Goal: Information Seeking & Learning: Understand process/instructions

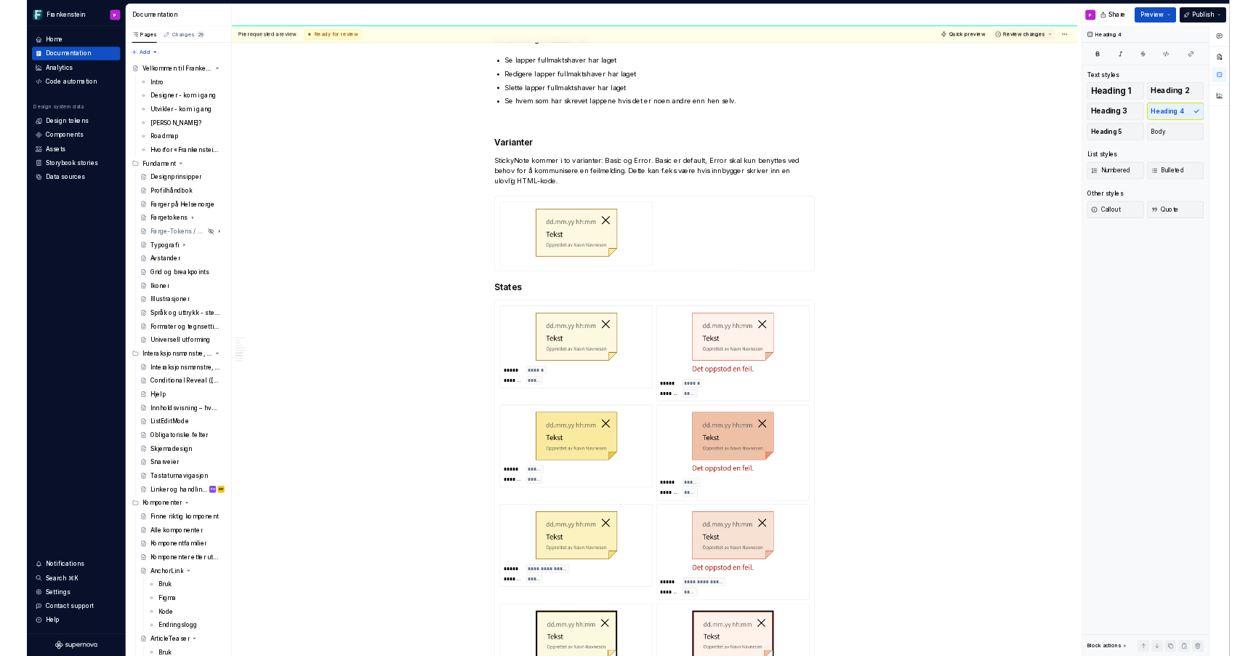
scroll to position [4335, 0]
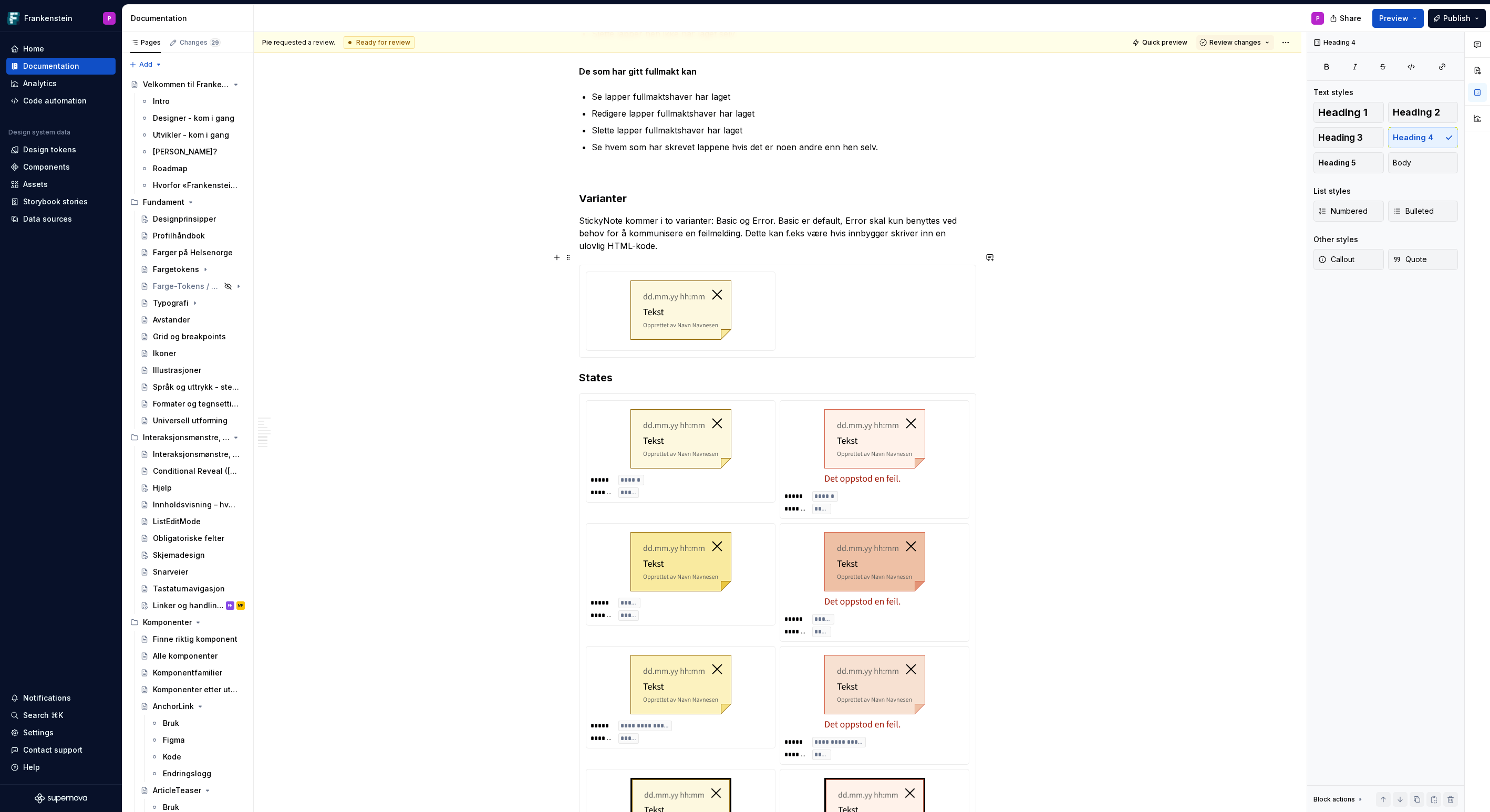
click at [840, 302] on div at bounding box center [778, 311] width 384 height 79
drag, startPoint x: 737, startPoint y: 207, endPoint x: 718, endPoint y: 208, distance: 19.0
click at [718, 215] on p "StickyNote kommer i to varianter: Basic og Error. Basic er default, Error skal …" at bounding box center [778, 233] width 397 height 38
drag, startPoint x: 804, startPoint y: 207, endPoint x: 786, endPoint y: 207, distance: 18.0
click at [786, 215] on p "StickyNote kommer i to varianter: Normal og Error. Basic er default, Error skal…" at bounding box center [778, 233] width 397 height 38
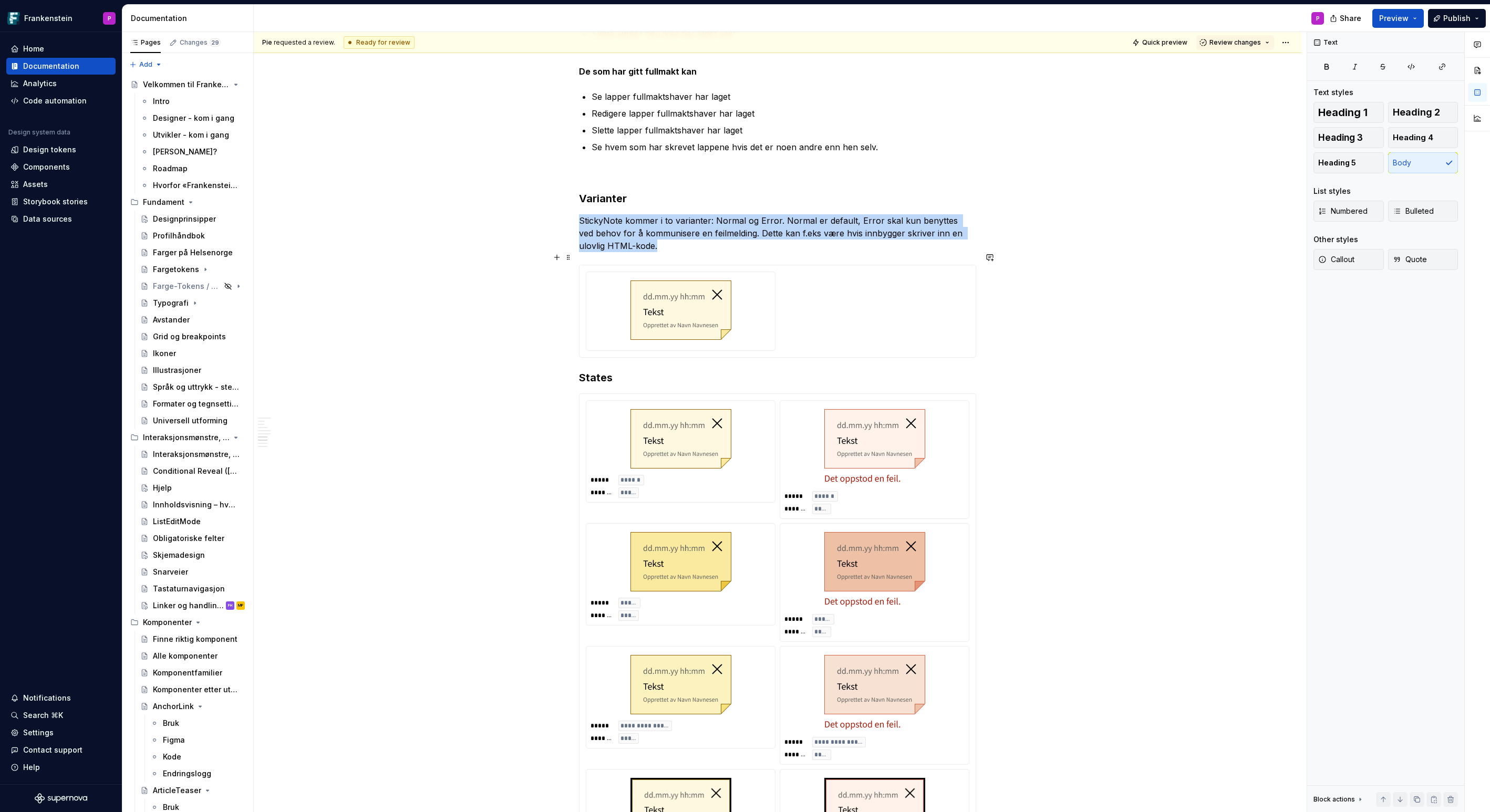
click at [817, 301] on div at bounding box center [778, 311] width 384 height 79
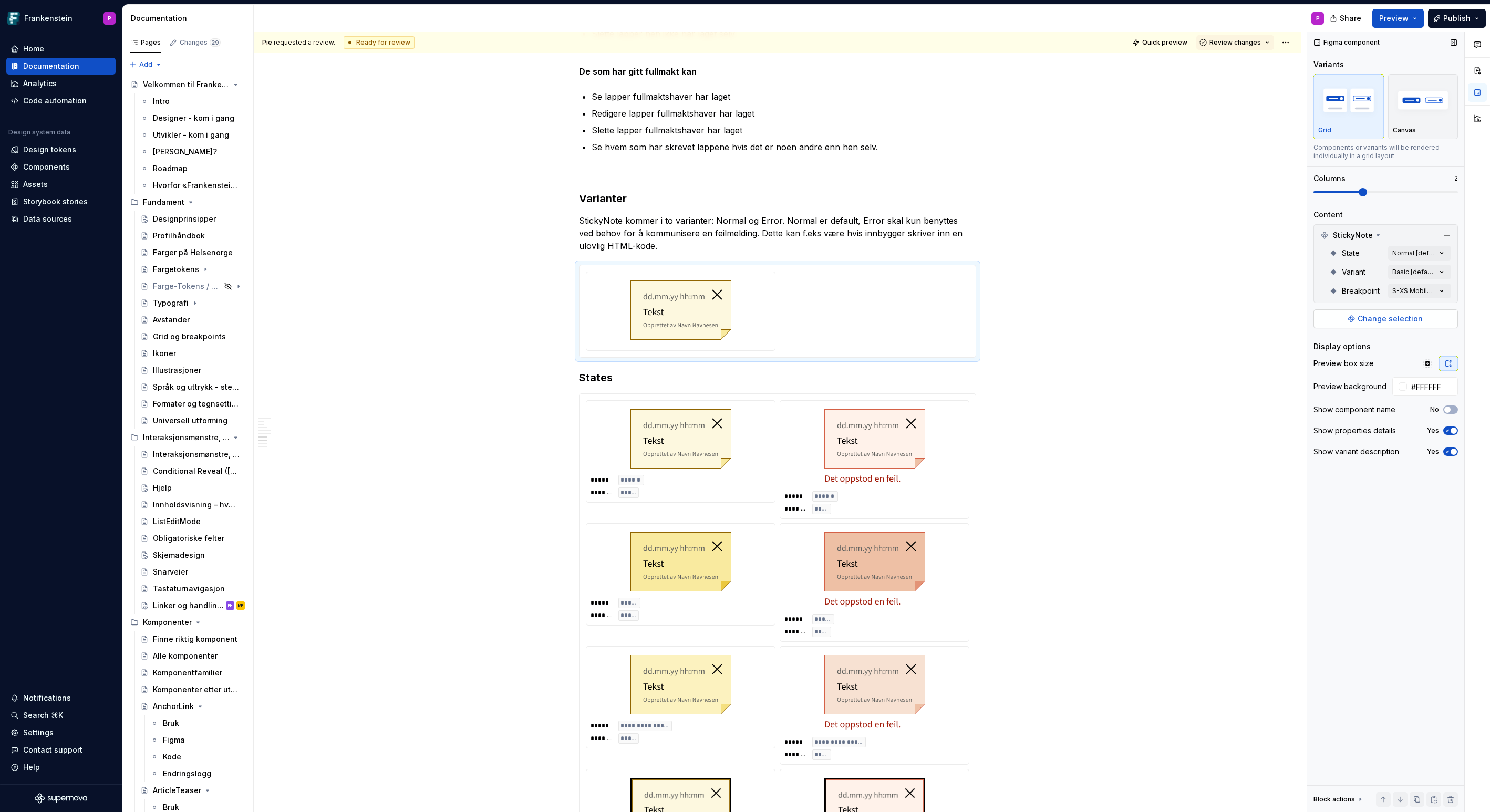
click at [1369, 316] on span "Change selection" at bounding box center [1390, 319] width 65 height 11
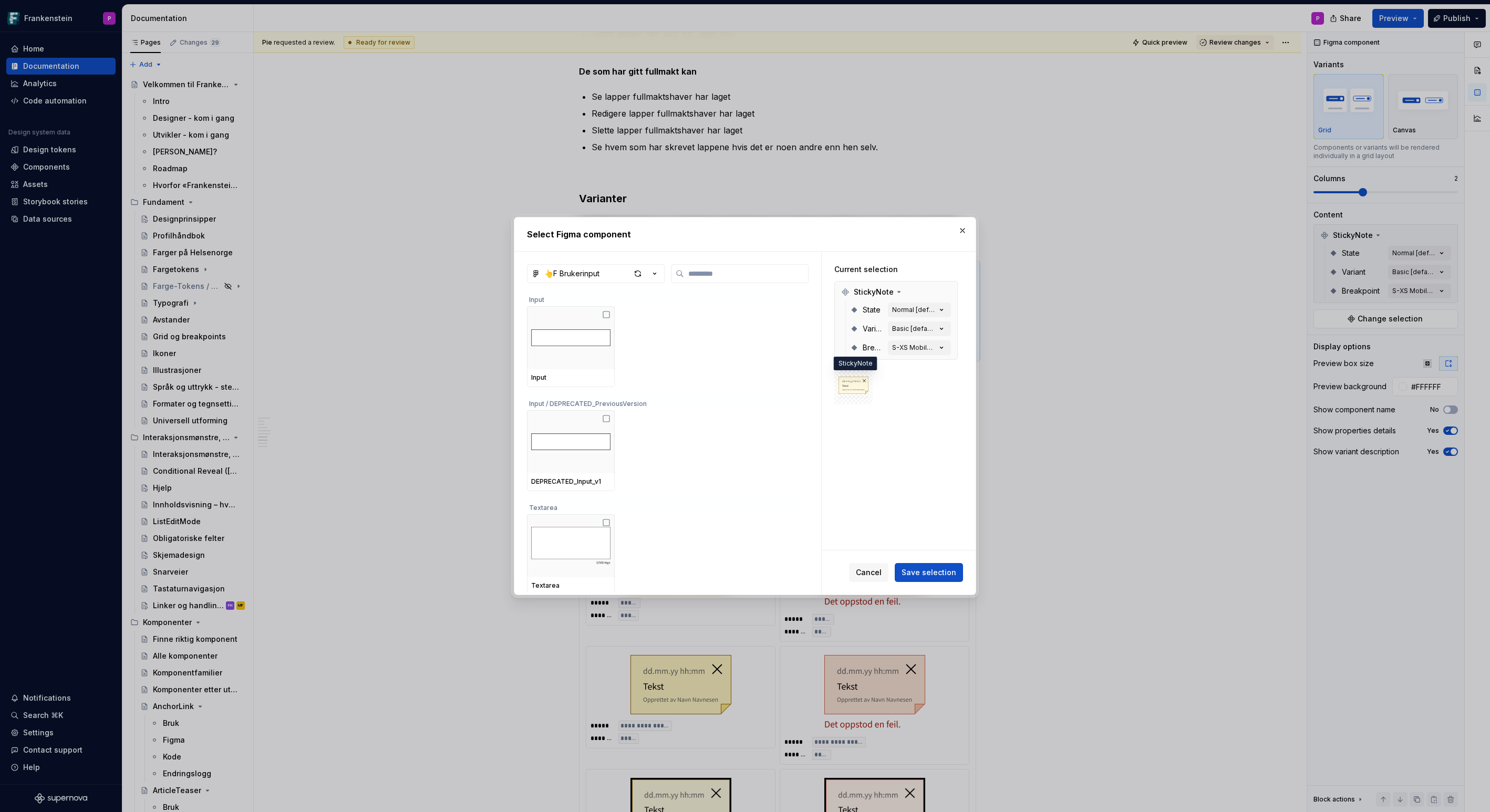
click at [863, 396] on img at bounding box center [853, 385] width 30 height 30
click at [964, 228] on button "button" at bounding box center [963, 230] width 14 height 14
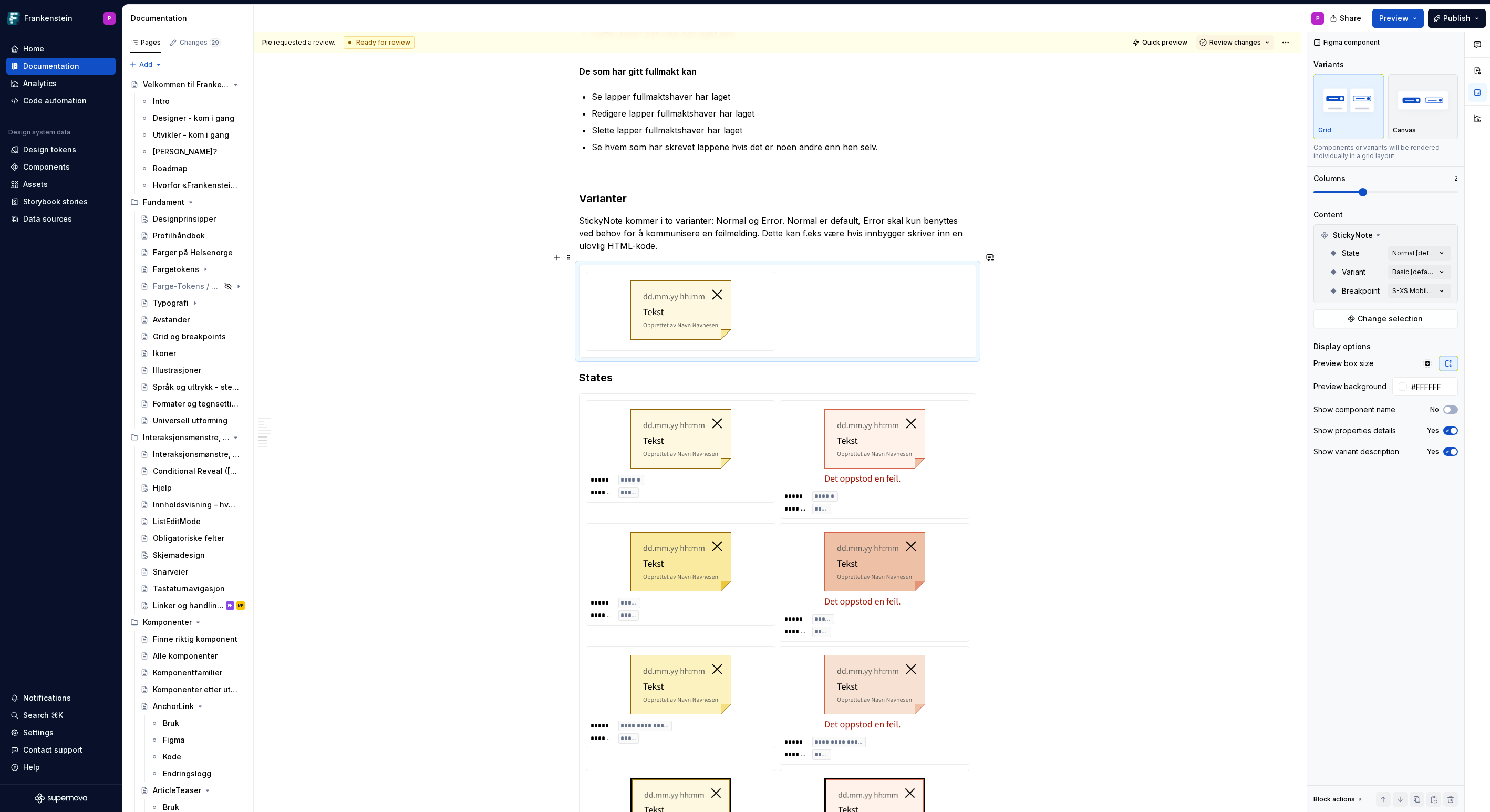
click at [870, 308] on div at bounding box center [778, 311] width 384 height 79
click at [1442, 253] on div "Comments Open comments No comments yet Select ‘Comment’ from the block context …" at bounding box center [1398, 422] width 183 height 781
click at [1412, 234] on div "Comments Open comments No comments yet Select ‘Comment’ from the block context …" at bounding box center [1398, 422] width 183 height 781
click at [1442, 269] on div "Comments Open comments No comments yet Select ‘Comment’ from the block context …" at bounding box center [1398, 422] width 183 height 781
click at [1439, 289] on button "button" at bounding box center [1437, 290] width 14 height 9
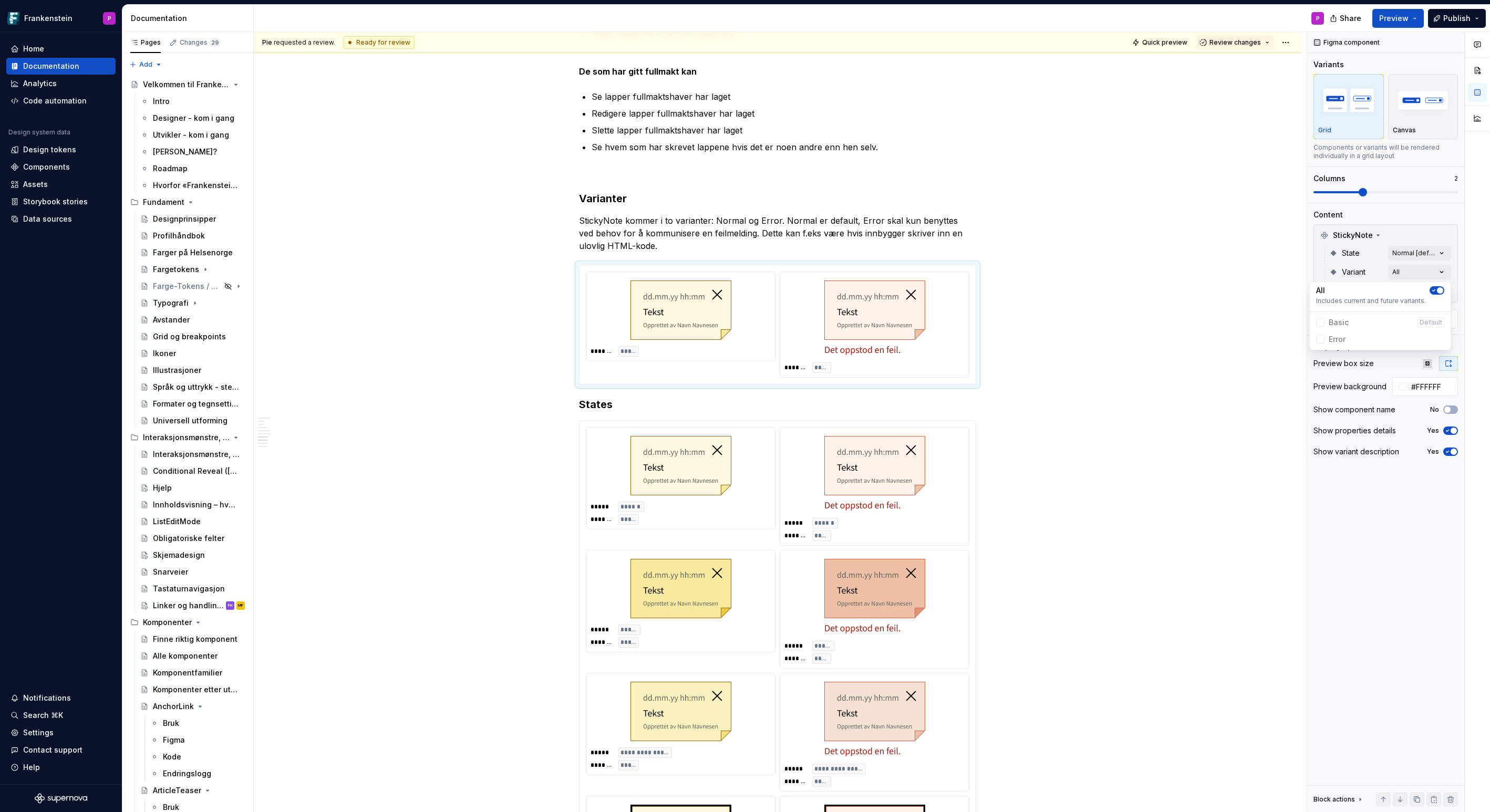
click at [1067, 276] on html "Frankenstein P Home Documentation Analytics Code automation Design system data …" at bounding box center [745, 406] width 1490 height 812
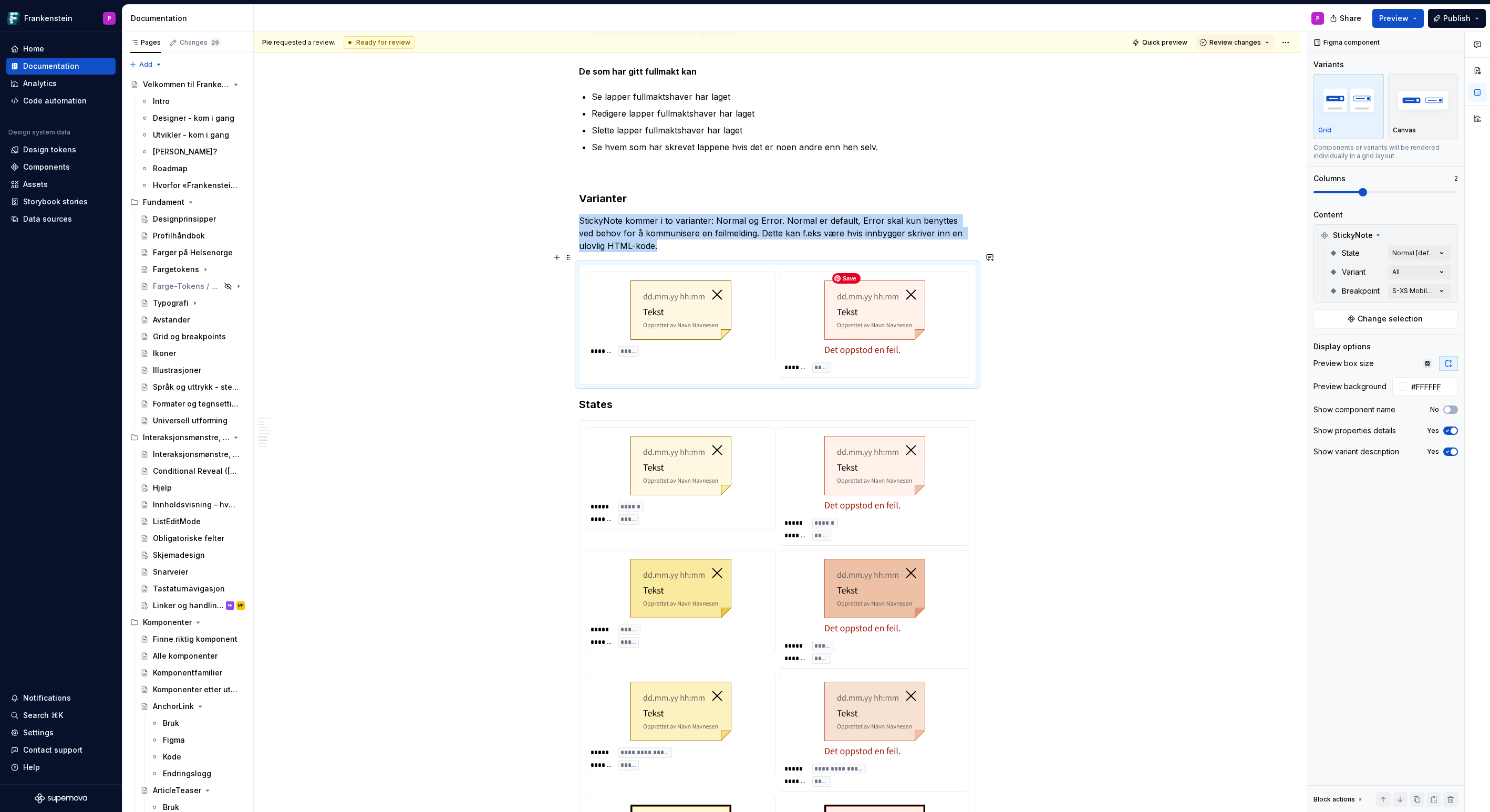
click at [925, 308] on img at bounding box center [875, 318] width 101 height 76
click at [1357, 317] on button "Change selection" at bounding box center [1386, 319] width 145 height 19
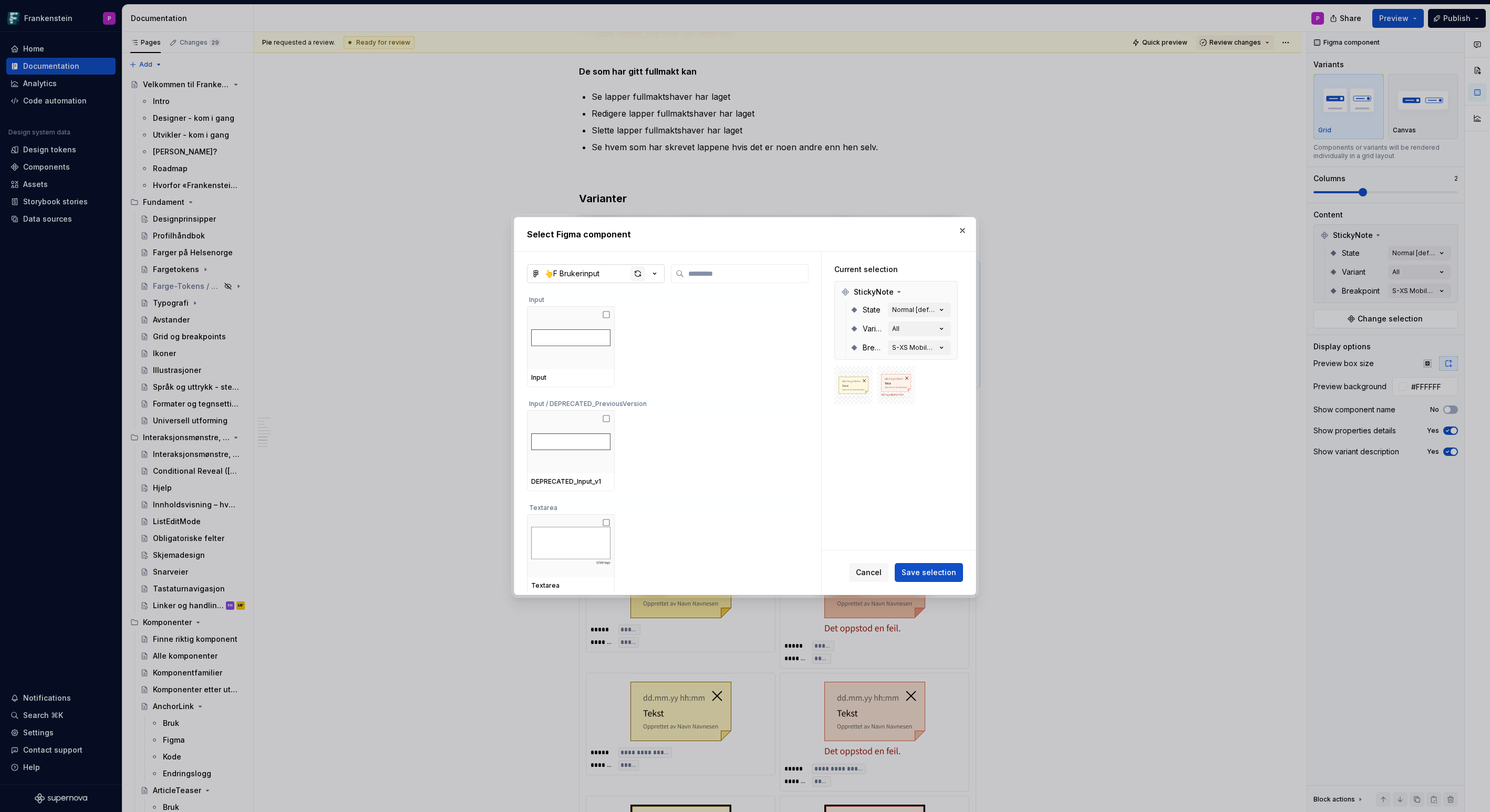
click at [637, 275] on div "button" at bounding box center [638, 274] width 14 height 14
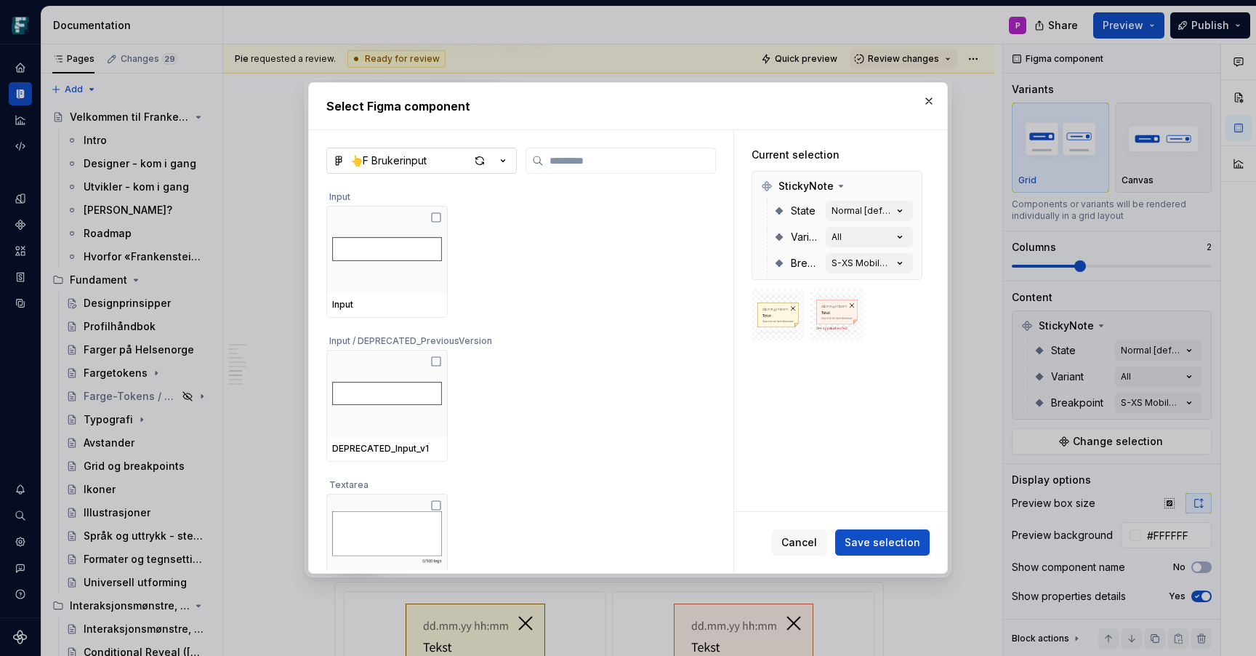
scroll to position [4352, 0]
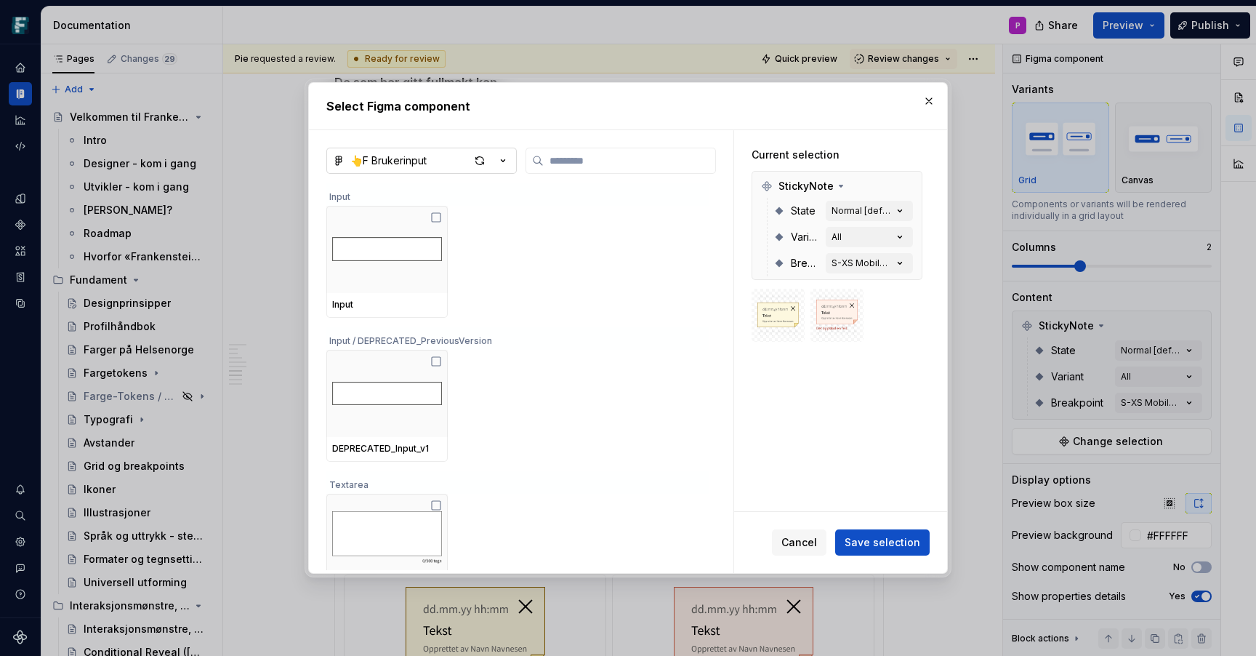
type textarea "*"
